Goal: Task Accomplishment & Management: Use online tool/utility

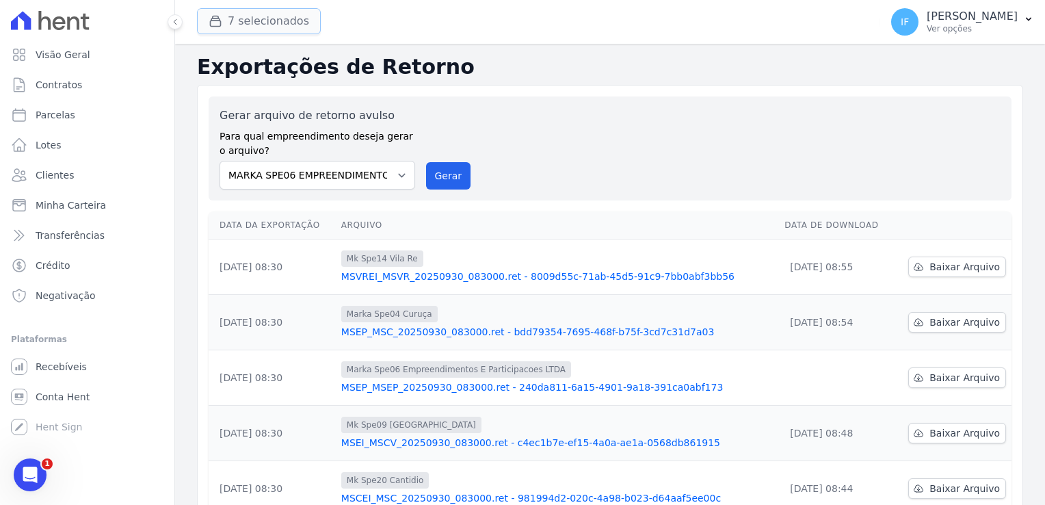
click at [251, 23] on button "7 selecionados" at bounding box center [259, 21] width 124 height 26
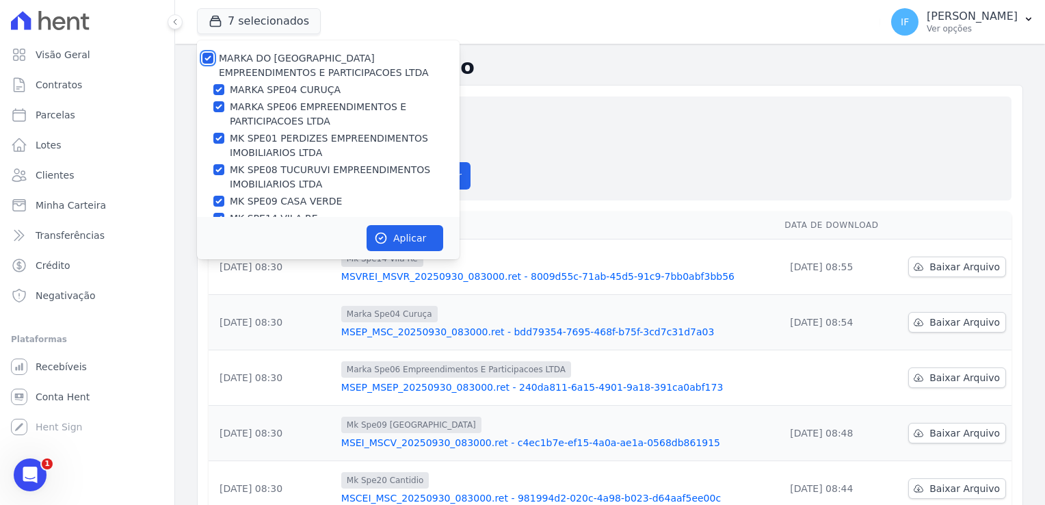
click at [207, 56] on input "MARKA DO [GEOGRAPHIC_DATA] EMPREENDIMENTOS E PARTICIPACOES LTDA" at bounding box center [207, 58] width 11 height 11
checkbox input "false"
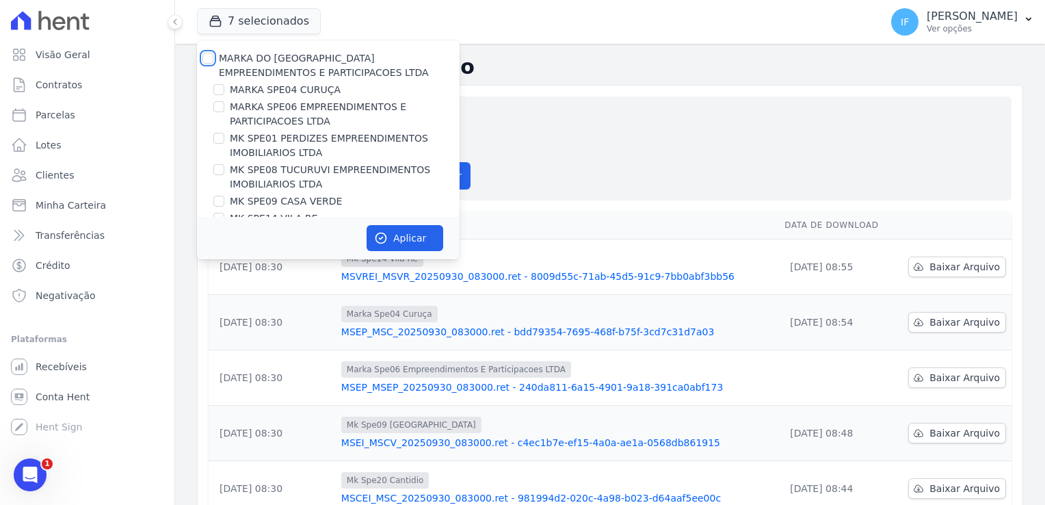
checkbox input "false"
click at [221, 105] on input "MARKA SPE06 EMPREENDIMENTOS E PARTICIPACOES LTDA" at bounding box center [218, 106] width 11 height 11
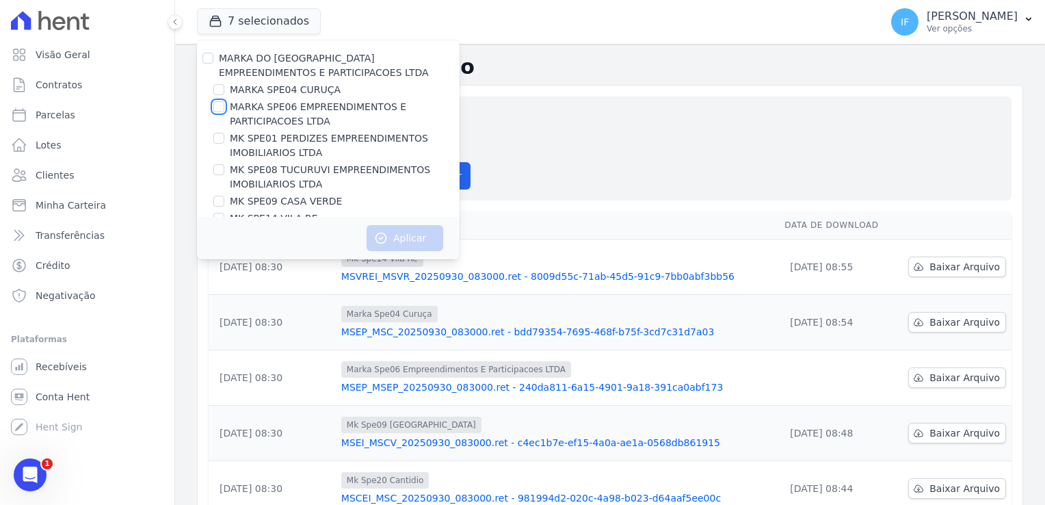
checkbox input "true"
click at [425, 237] on button "Aplicar" at bounding box center [405, 238] width 77 height 26
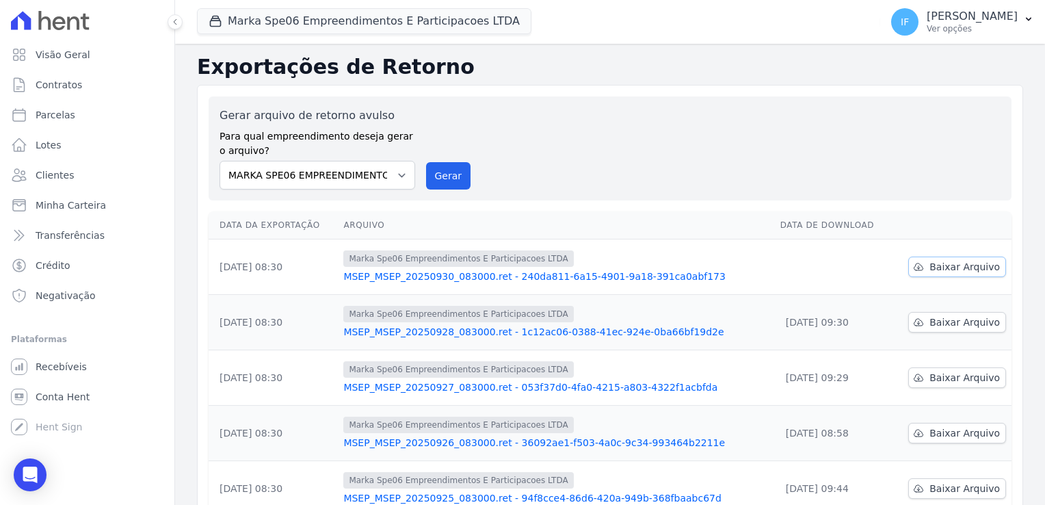
click at [963, 270] on span "Baixar Arquivo" at bounding box center [964, 267] width 70 height 14
click at [52, 395] on span "Conta Hent" at bounding box center [63, 397] width 54 height 14
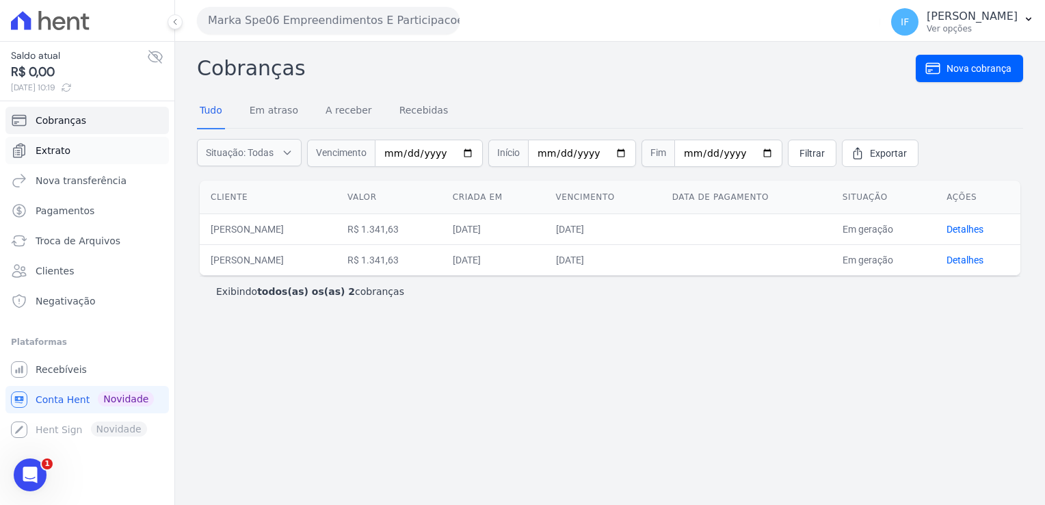
click at [60, 149] on span "Extrato" at bounding box center [53, 151] width 35 height 14
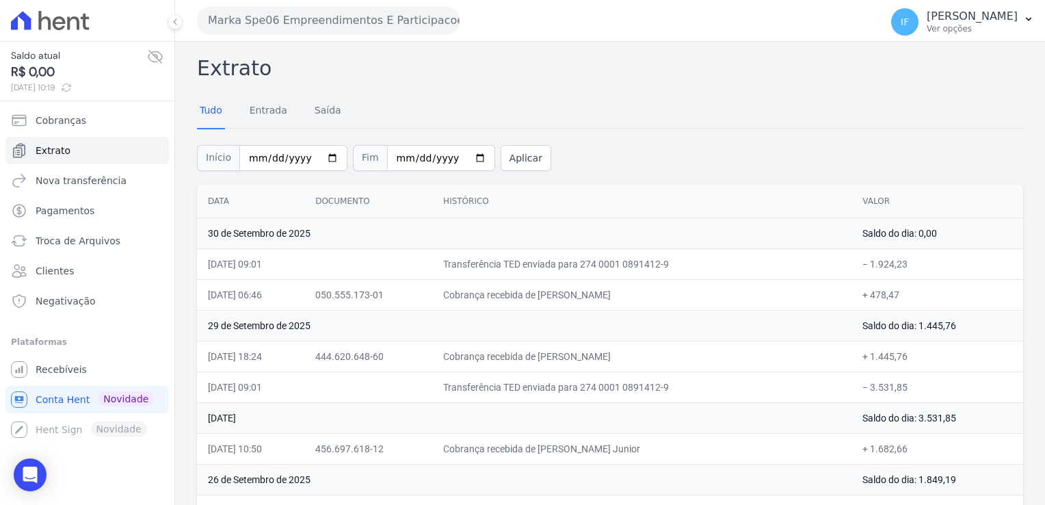
drag, startPoint x: 911, startPoint y: 339, endPoint x: 202, endPoint y: 231, distance: 717.3
copy tbody "55 lo Ipsumdol si 8233 Ametc ad eli: 4,60 12/25/9690, 92:75 Seddoeiusmodt INC u…"
